Goal: Obtain resource: Download file/media

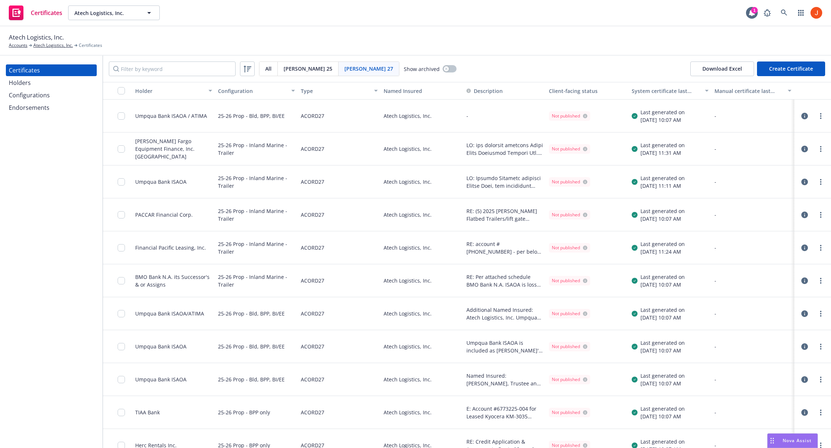
click at [805, 148] on icon "button" at bounding box center [804, 149] width 7 height 7
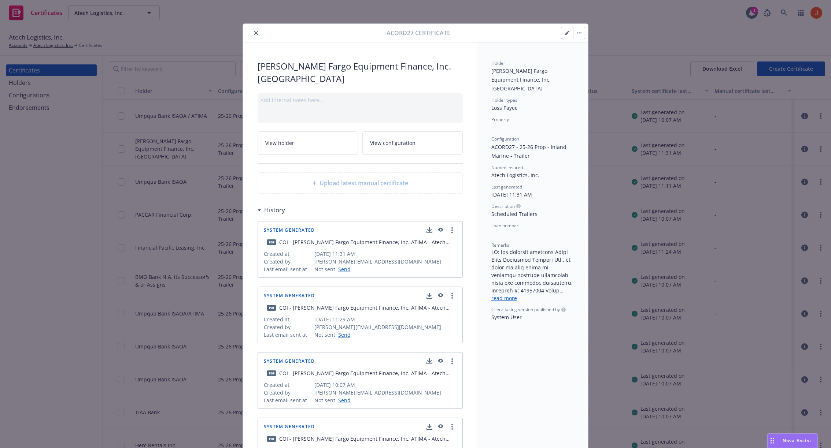
click at [441, 228] on icon "button" at bounding box center [440, 230] width 5 height 4
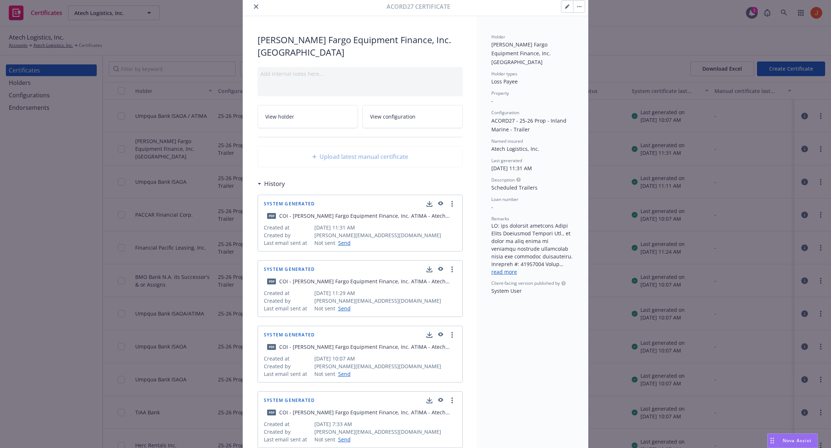
scroll to position [29, 0]
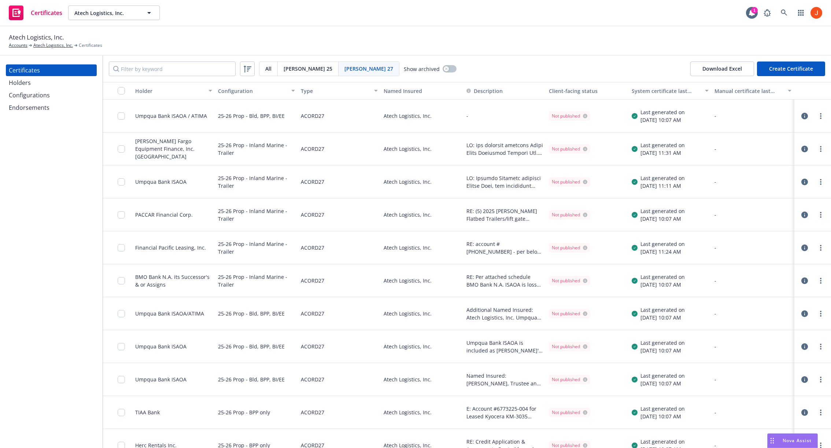
click at [802, 247] on icon "button" at bounding box center [804, 248] width 7 height 7
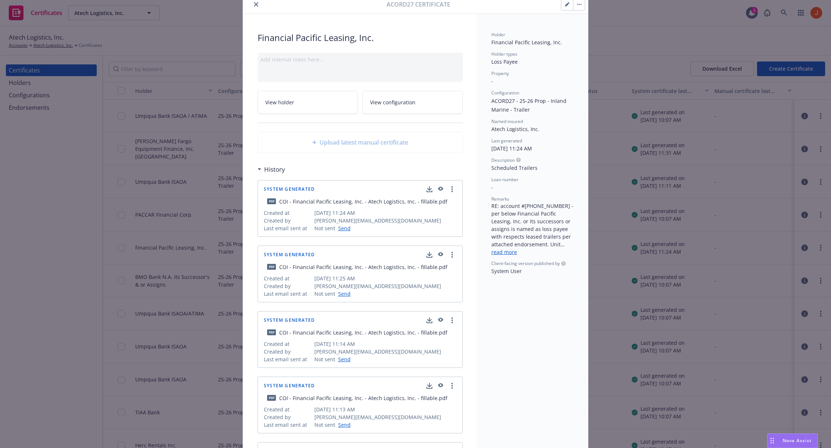
scroll to position [35, 0]
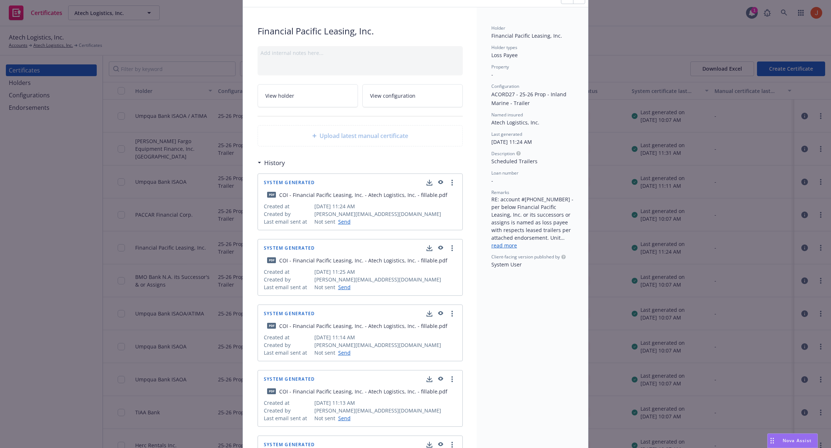
click at [507, 249] on link "read more" at bounding box center [504, 245] width 26 height 7
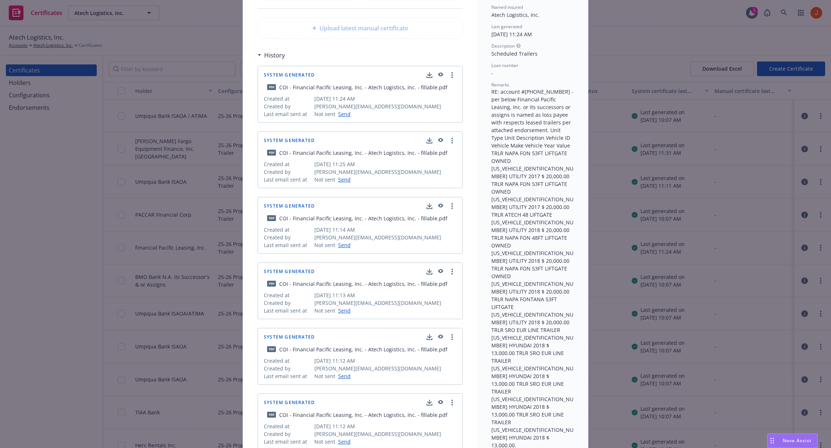
scroll to position [134, 0]
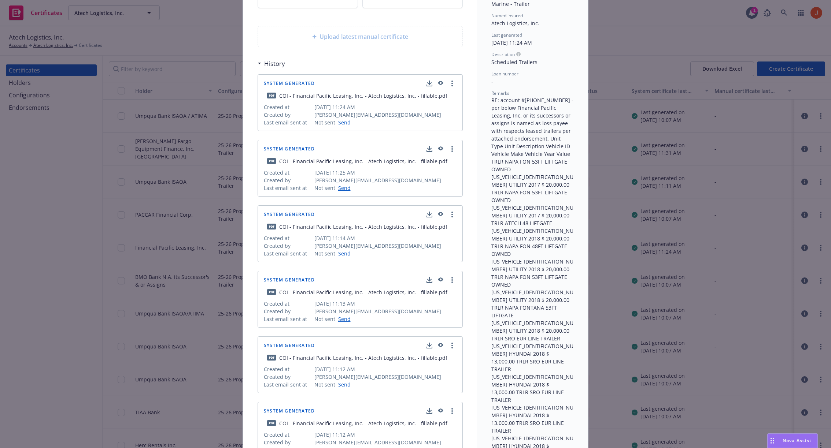
click at [439, 82] on icon "button" at bounding box center [440, 83] width 7 height 5
click at [414, 184] on div "Not sent Send" at bounding box center [385, 188] width 142 height 8
click at [439, 148] on icon "button" at bounding box center [440, 148] width 5 height 4
click at [442, 212] on icon "button" at bounding box center [440, 214] width 5 height 4
click at [452, 83] on circle "more" at bounding box center [451, 83] width 1 height 1
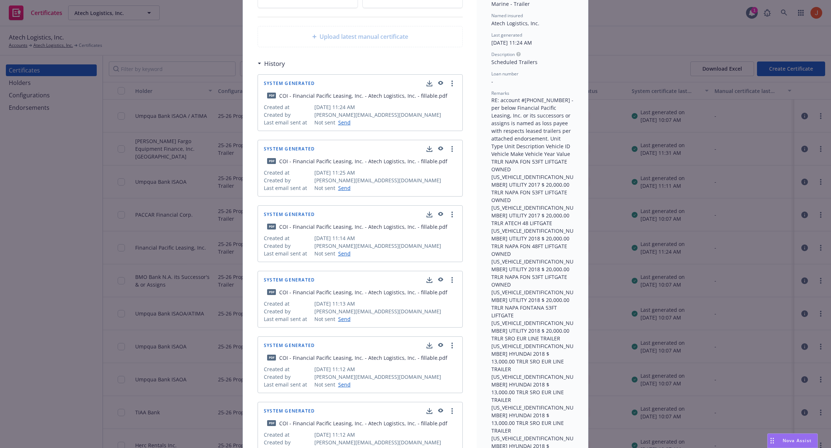
click at [448, 65] on div "History" at bounding box center [359, 63] width 205 height 15
click at [431, 83] on icon "button" at bounding box center [429, 84] width 6 height 6
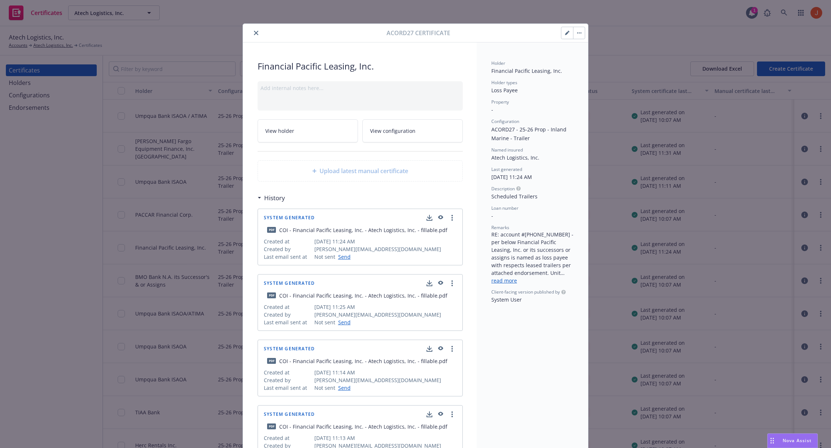
click at [258, 33] on icon "close" at bounding box center [256, 33] width 4 height 4
